Goal: Entertainment & Leisure: Consume media (video, audio)

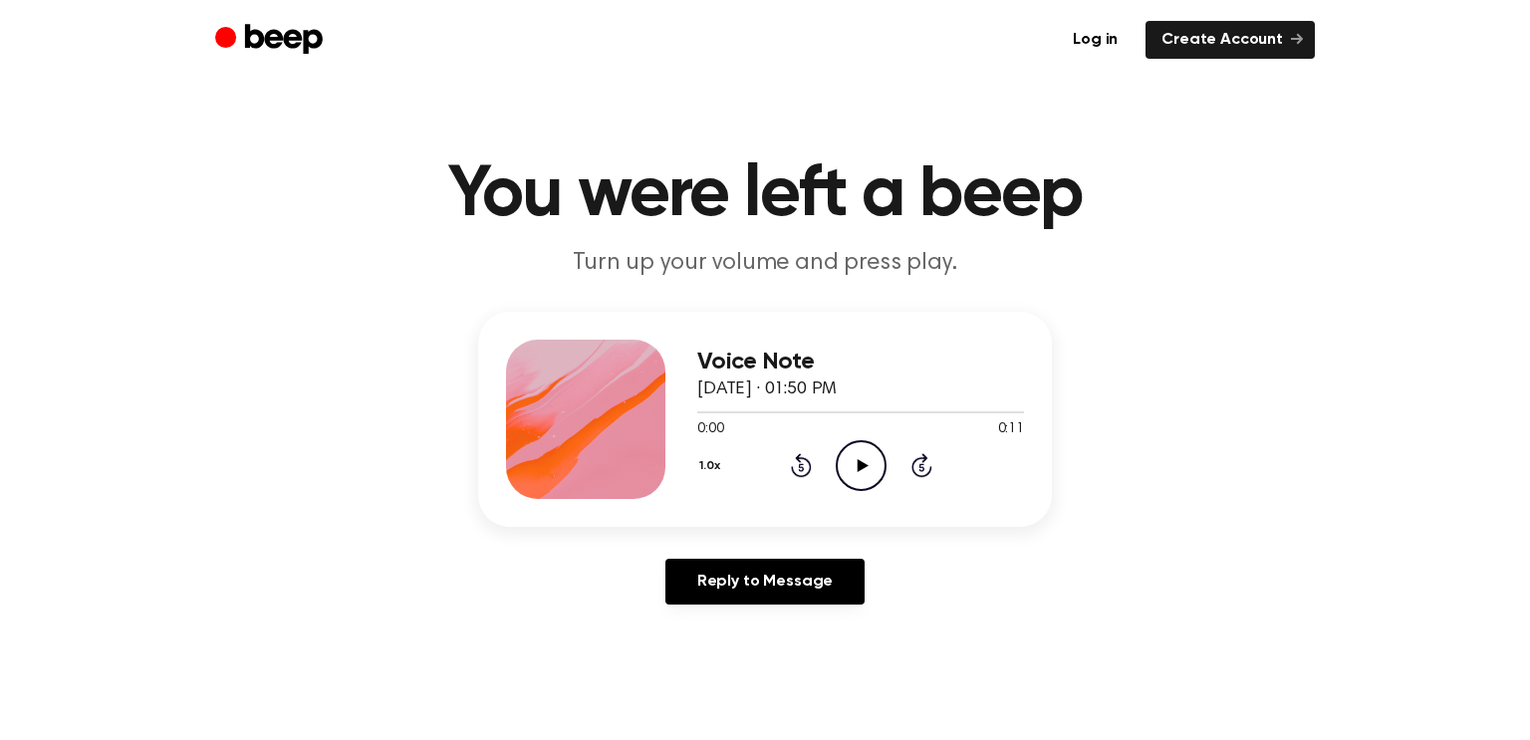
click at [854, 468] on icon "Play Audio" at bounding box center [861, 465] width 51 height 51
click at [854, 466] on icon "Pause Audio" at bounding box center [861, 465] width 51 height 51
click at [861, 466] on icon at bounding box center [862, 465] width 11 height 13
click at [860, 466] on icon at bounding box center [862, 465] width 11 height 13
click at [878, 469] on icon "Play Audio" at bounding box center [861, 465] width 51 height 51
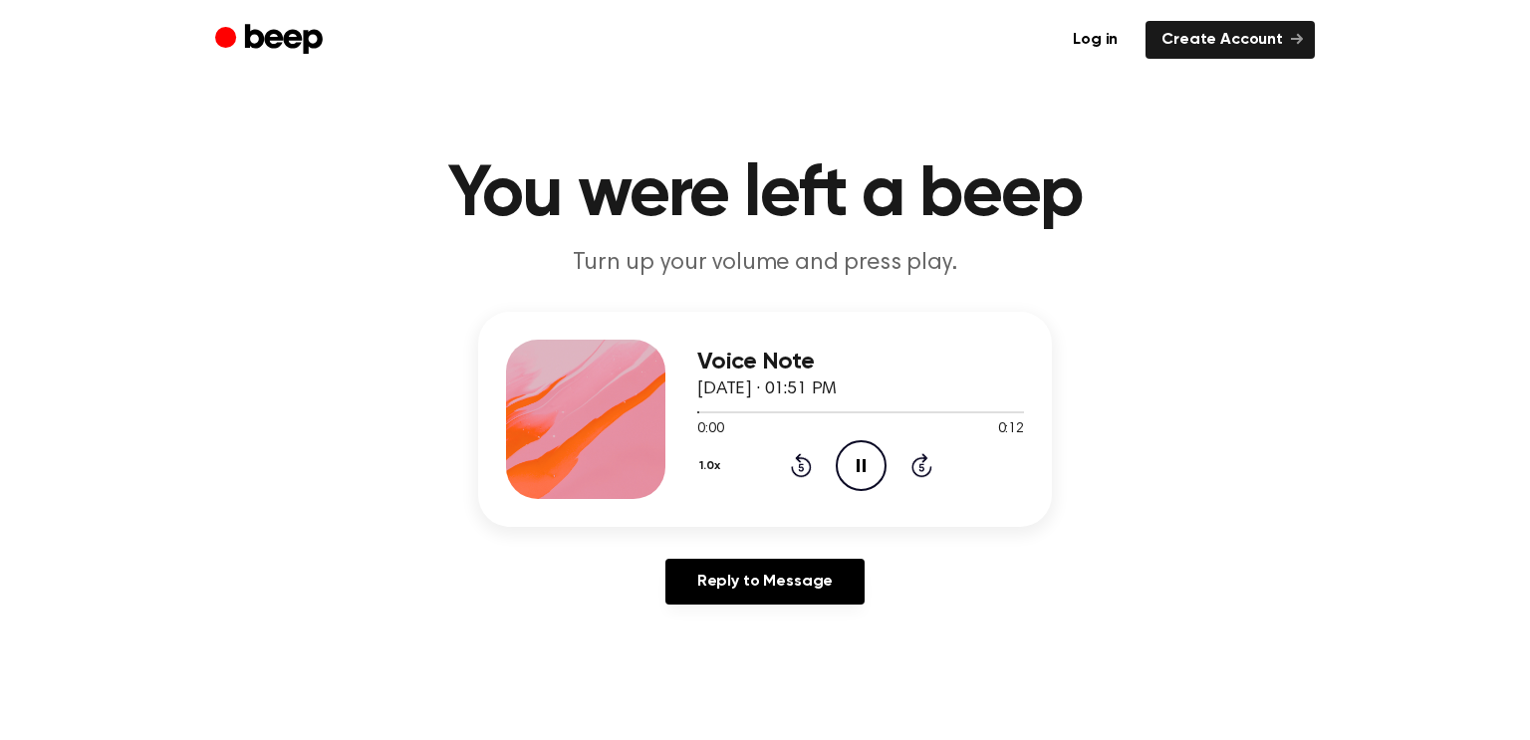
click at [878, 469] on icon "Pause Audio" at bounding box center [861, 465] width 51 height 51
click at [879, 469] on icon "Play Audio" at bounding box center [861, 465] width 51 height 51
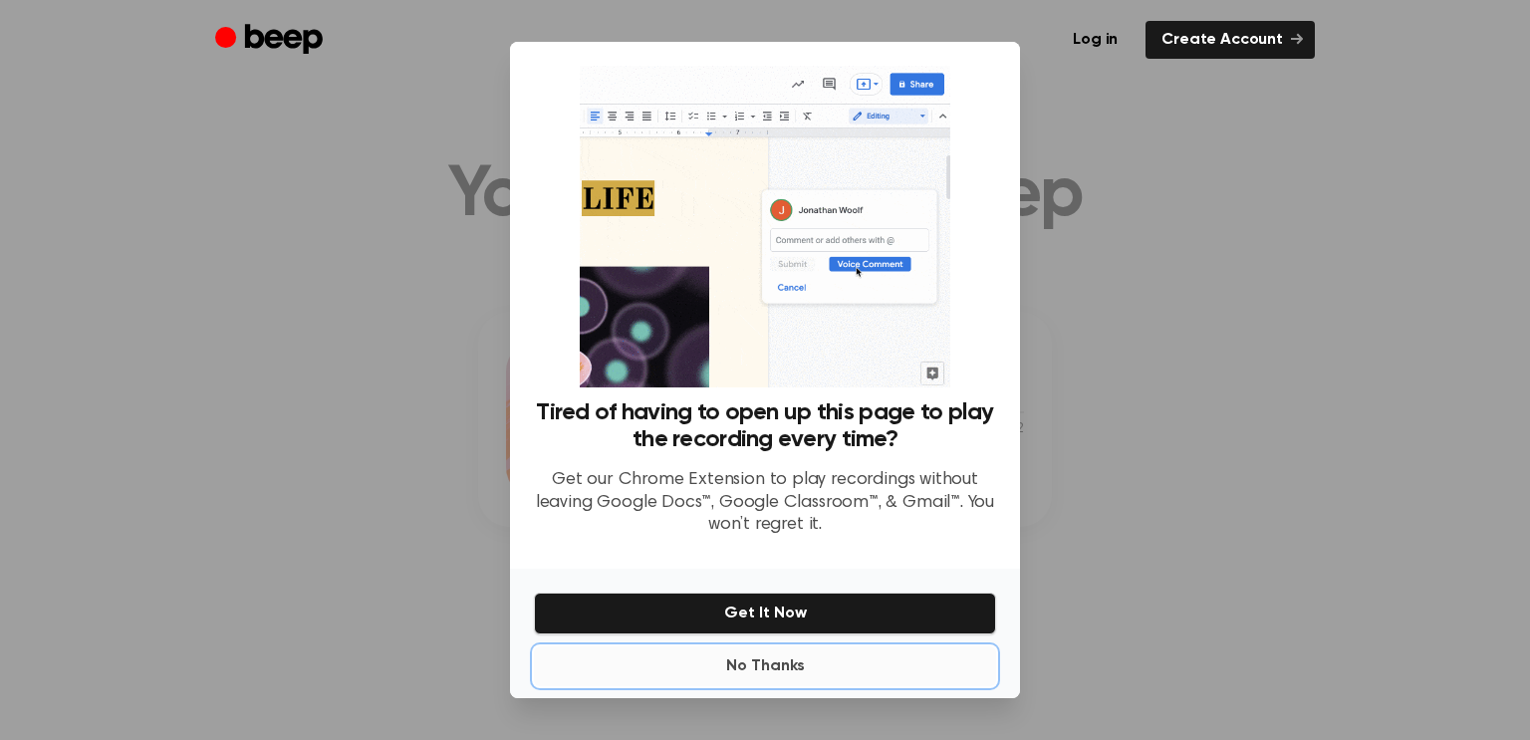
click at [760, 670] on button "No Thanks" at bounding box center [765, 666] width 462 height 40
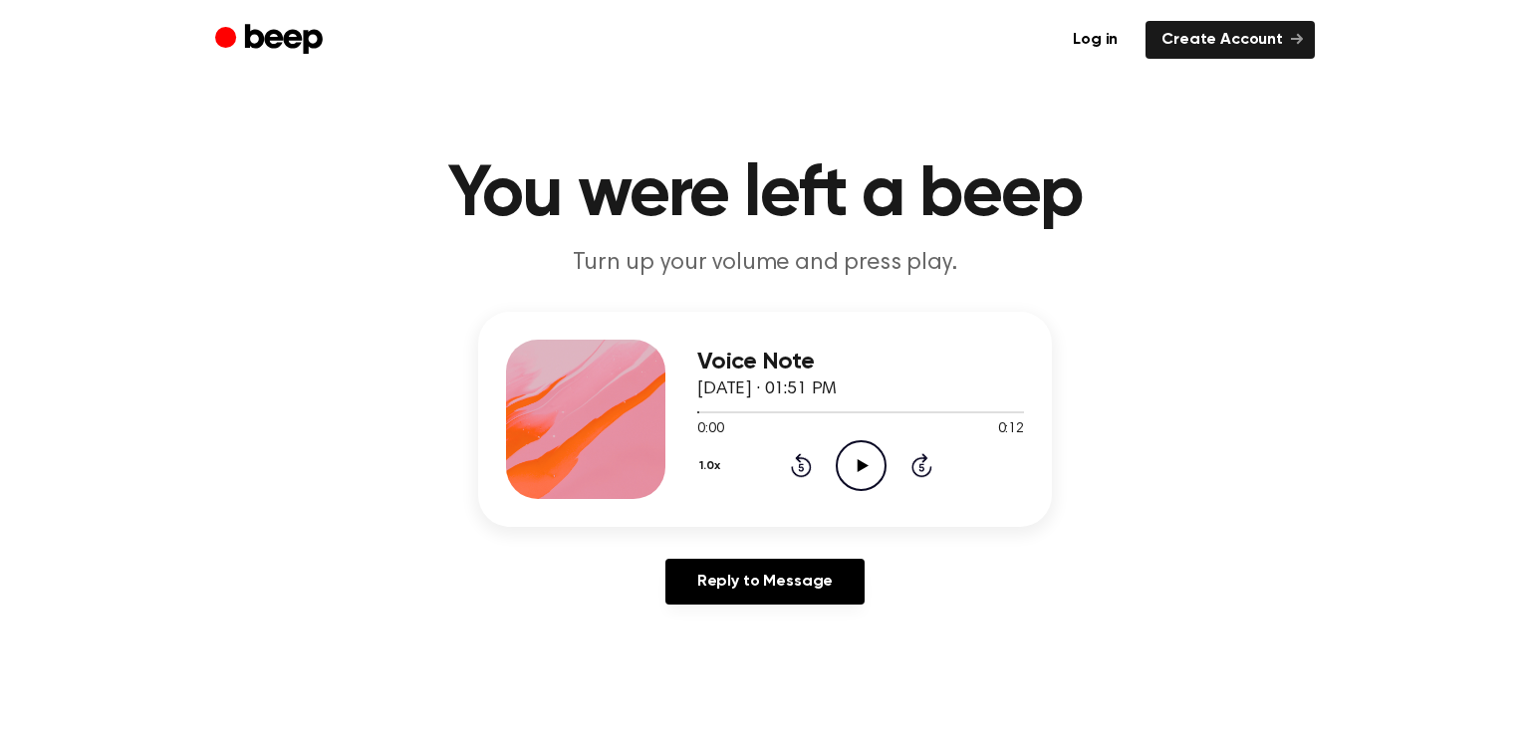
click at [861, 462] on icon at bounding box center [862, 465] width 11 height 13
click at [860, 458] on icon "Play Audio" at bounding box center [861, 465] width 51 height 51
click at [861, 473] on icon "Play Audio" at bounding box center [861, 465] width 51 height 51
click at [841, 467] on icon "Play Audio" at bounding box center [861, 465] width 51 height 51
